Goal: Task Accomplishment & Management: Use online tool/utility

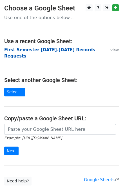
click at [73, 49] on strong "First Semester [DATE]-[DATE] Records Requests" at bounding box center [49, 53] width 91 height 12
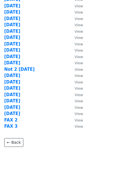
scroll to position [177, 0]
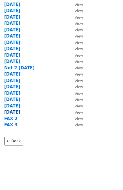
click at [14, 112] on strong "[DATE]" at bounding box center [12, 112] width 16 height 5
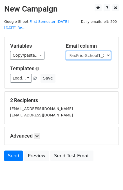
click at [104, 51] on select "User ID Last Name First Name Start Year Enrollment Date Birthday_Age Reported G…" at bounding box center [88, 55] width 45 height 9
select select "EmailPriorSchool_2021"
click at [66, 51] on select "User ID Last Name First Name Start Year Enrollment Date Birthday_Age Reported G…" at bounding box center [88, 55] width 45 height 9
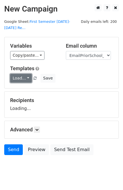
click at [22, 74] on link "Load..." at bounding box center [21, 78] width 22 height 9
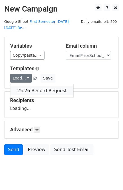
click at [27, 86] on link "25.26 Record Request" at bounding box center [41, 90] width 63 height 9
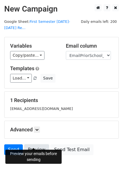
click at [32, 145] on link "Preview" at bounding box center [36, 150] width 25 height 11
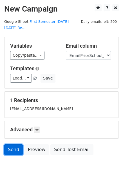
click at [13, 145] on link "Send" at bounding box center [13, 150] width 19 height 11
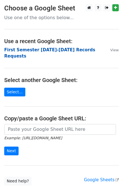
click at [58, 50] on strong "First Semester [DATE]-[DATE] Records Requests" at bounding box center [49, 53] width 91 height 12
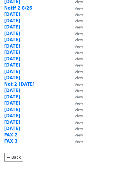
scroll to position [177, 0]
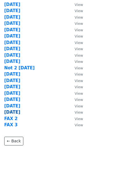
click at [12, 112] on strong "[DATE]" at bounding box center [12, 112] width 16 height 5
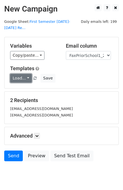
click at [22, 74] on link "Load..." at bounding box center [21, 78] width 22 height 9
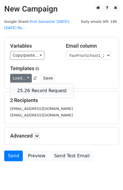
click at [23, 86] on link "25.26 Record Request" at bounding box center [41, 90] width 63 height 9
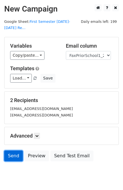
click at [12, 151] on link "Send" at bounding box center [13, 156] width 19 height 11
